Goal: Check status: Check status

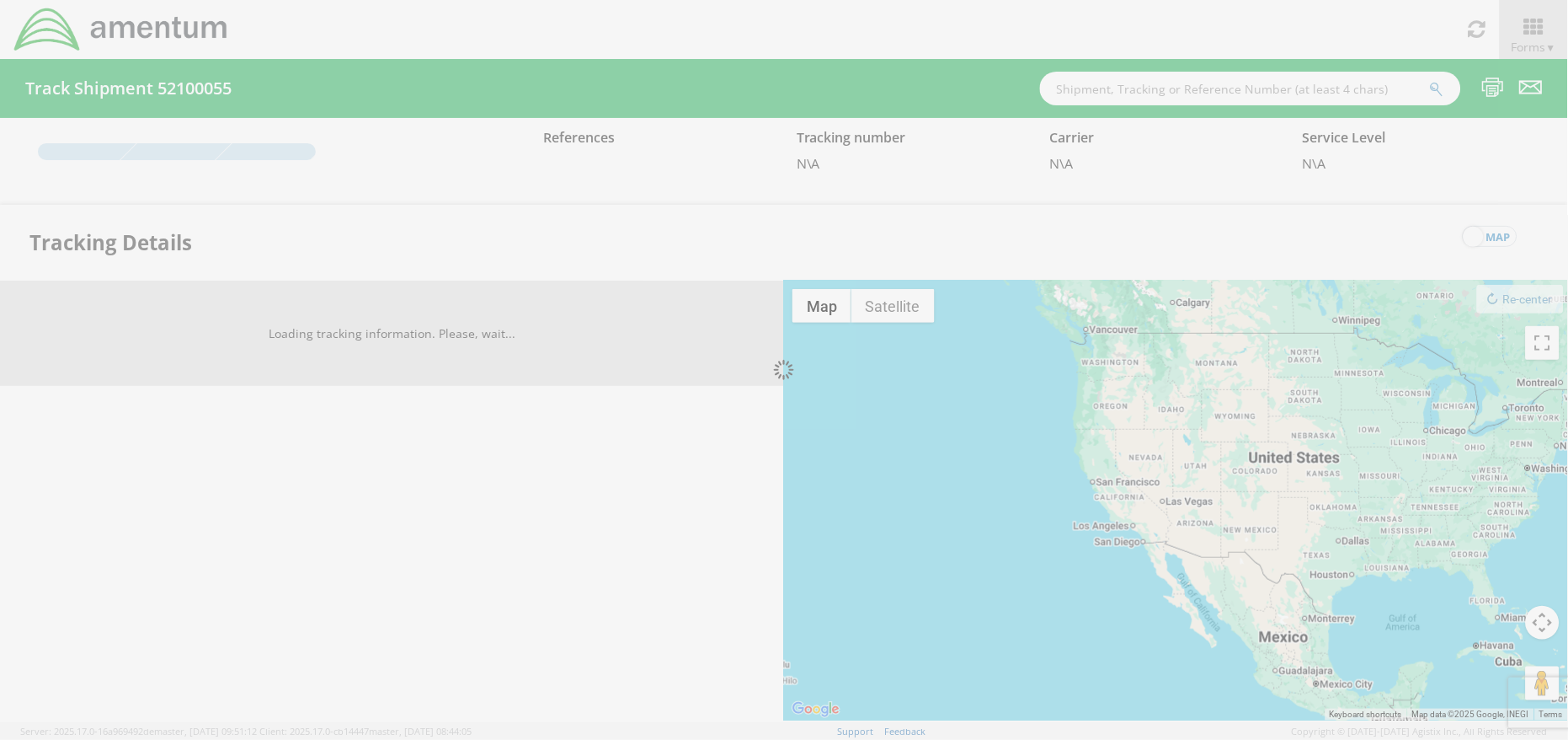
click at [1187, 103] on div at bounding box center [784, 370] width 1568 height 740
click at [1177, 84] on div at bounding box center [784, 370] width 1568 height 740
click at [1105, 92] on div at bounding box center [784, 370] width 1568 height 740
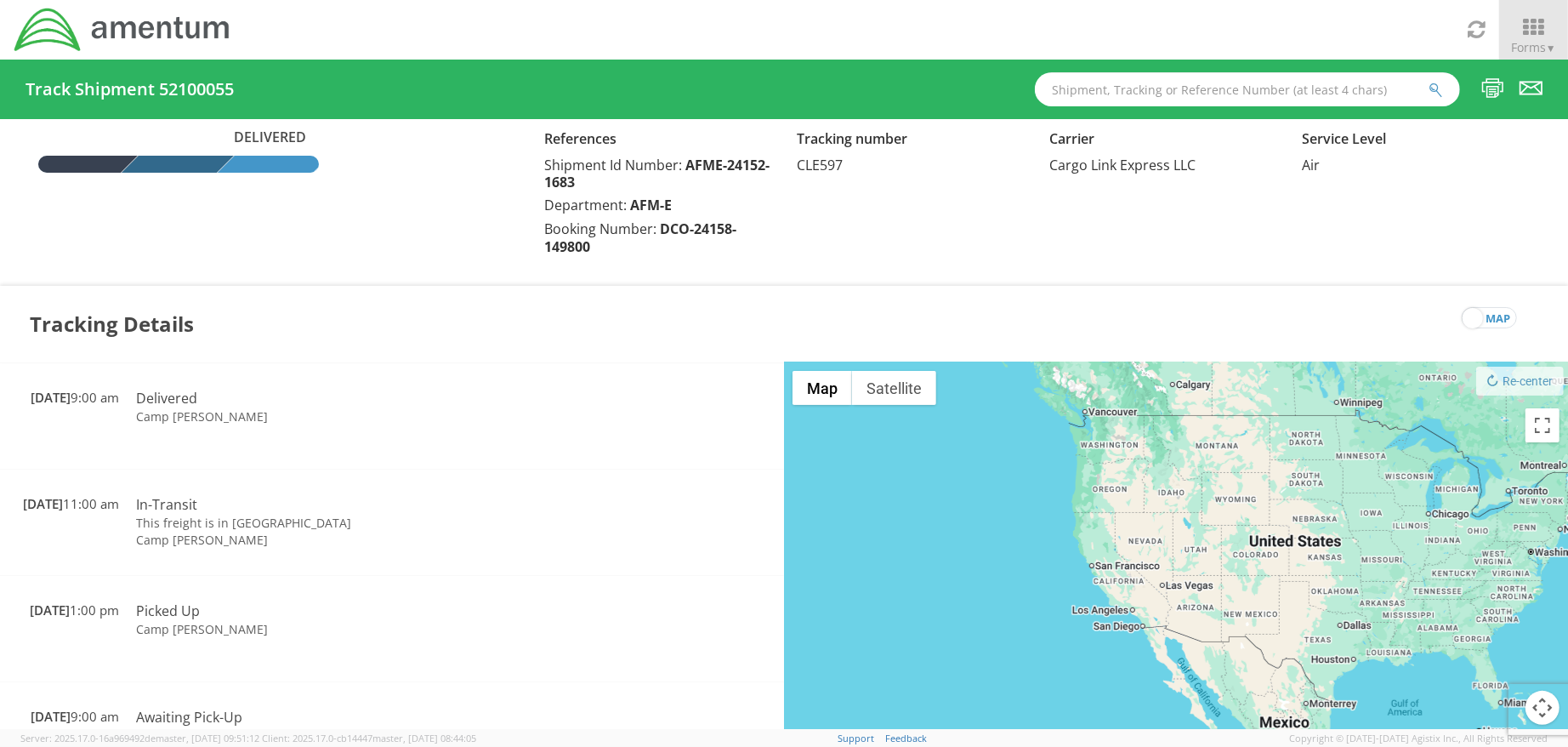
click at [1187, 84] on input "text" at bounding box center [1247, 89] width 425 height 34
paste input "AFME-25188-2165"
type input "AFME-25188-2165"
click at [1428, 81] on button "submit" at bounding box center [1435, 90] width 14 height 20
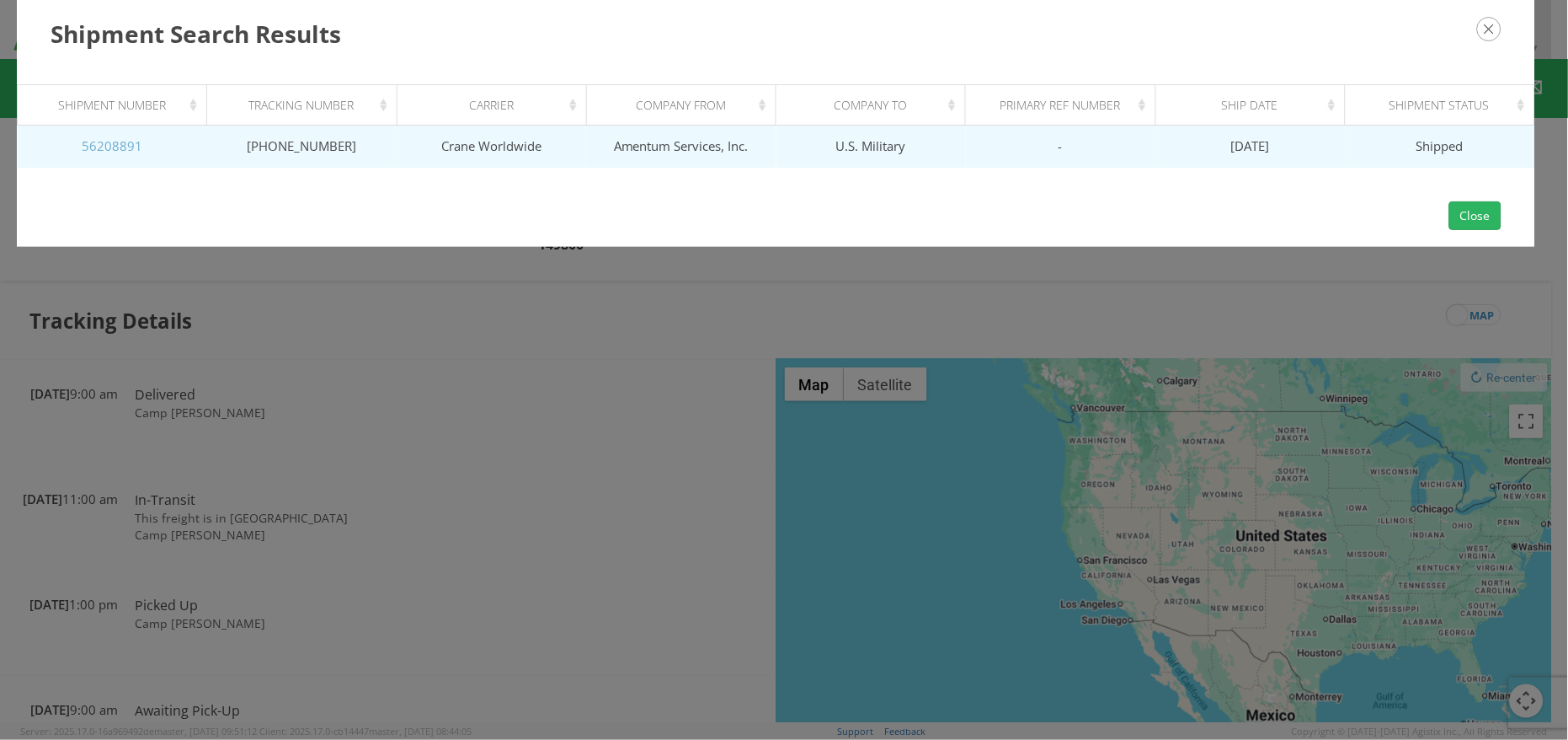
click at [101, 140] on link "56208891" at bounding box center [112, 146] width 61 height 17
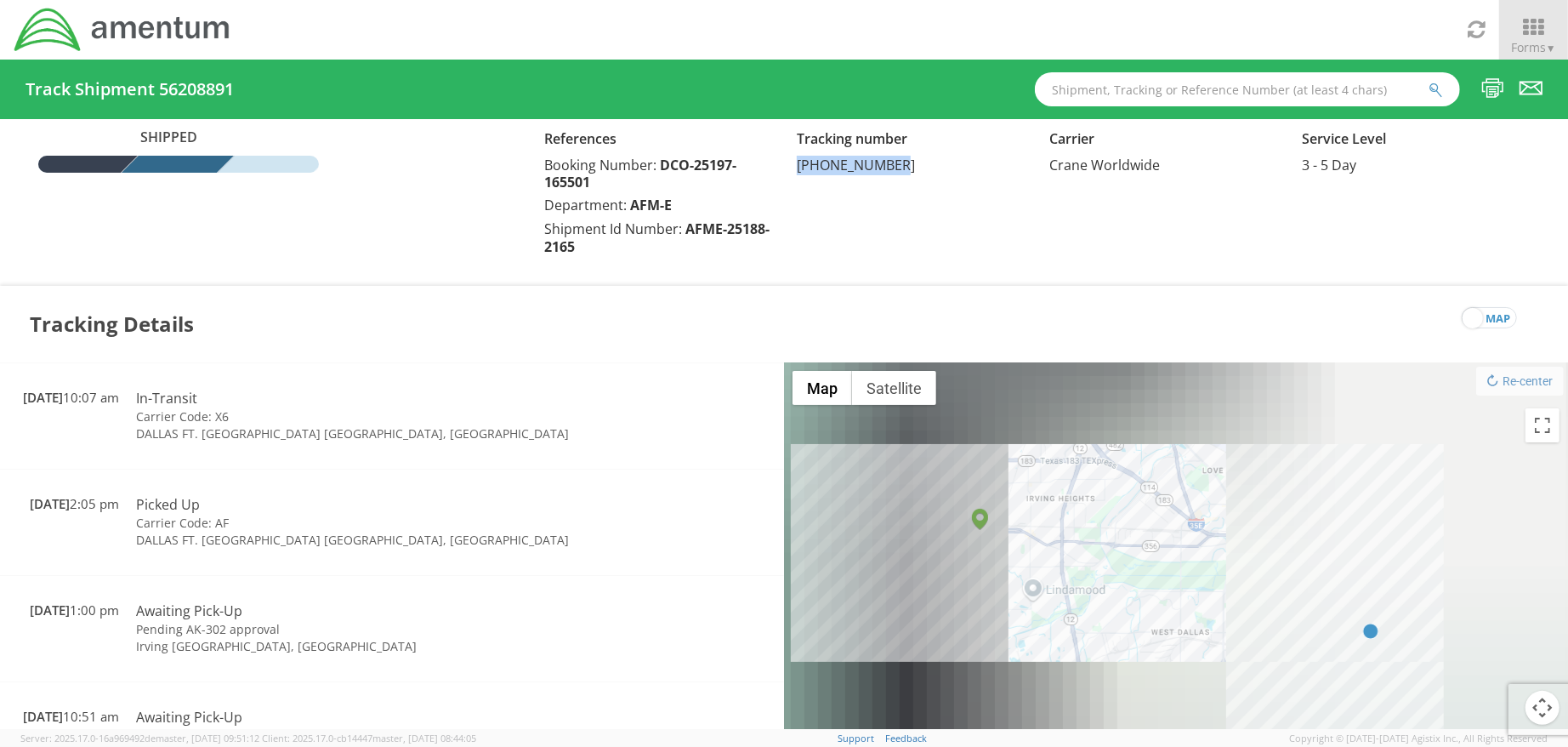
drag, startPoint x: 901, startPoint y: 163, endPoint x: 790, endPoint y: 170, distance: 111.2
click at [790, 170] on div "Tracking number [PHONE_NUMBER]" at bounding box center [910, 150] width 252 height 47
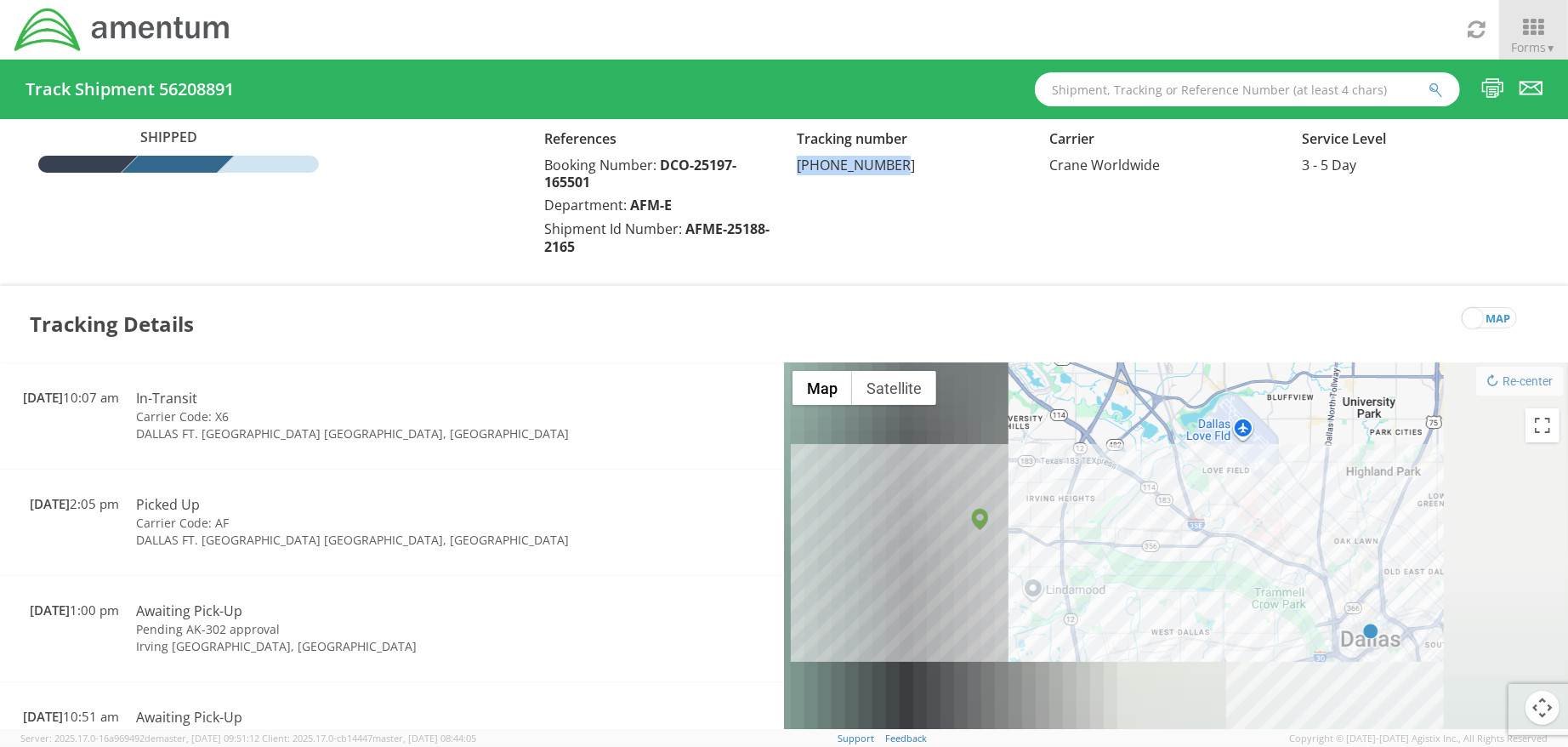
copy span "[PHONE_NUMBER]"
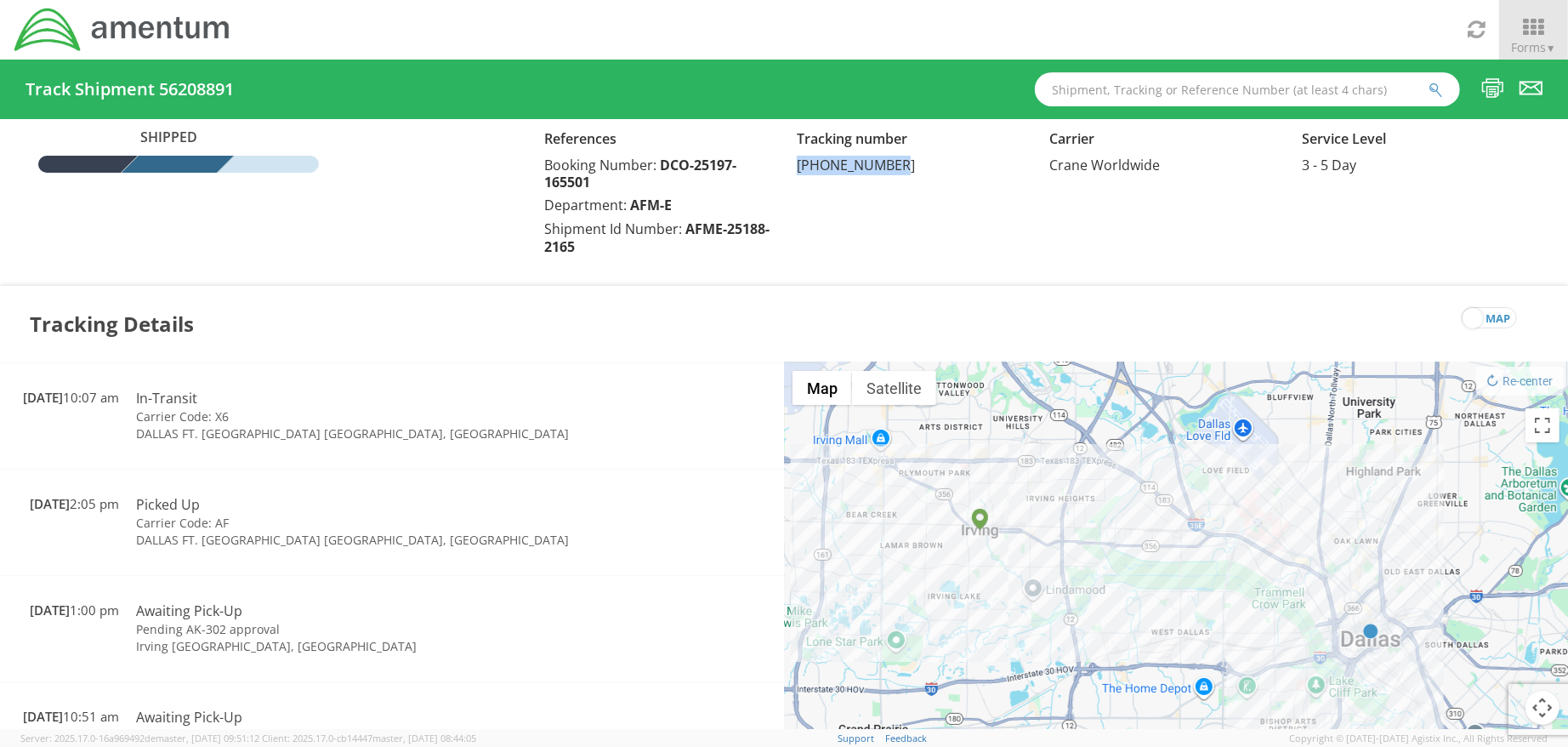
click at [1159, 76] on input "text" at bounding box center [1247, 89] width 425 height 34
click at [1428, 81] on button "submit" at bounding box center [1435, 90] width 14 height 20
